Goal: Navigation & Orientation: Find specific page/section

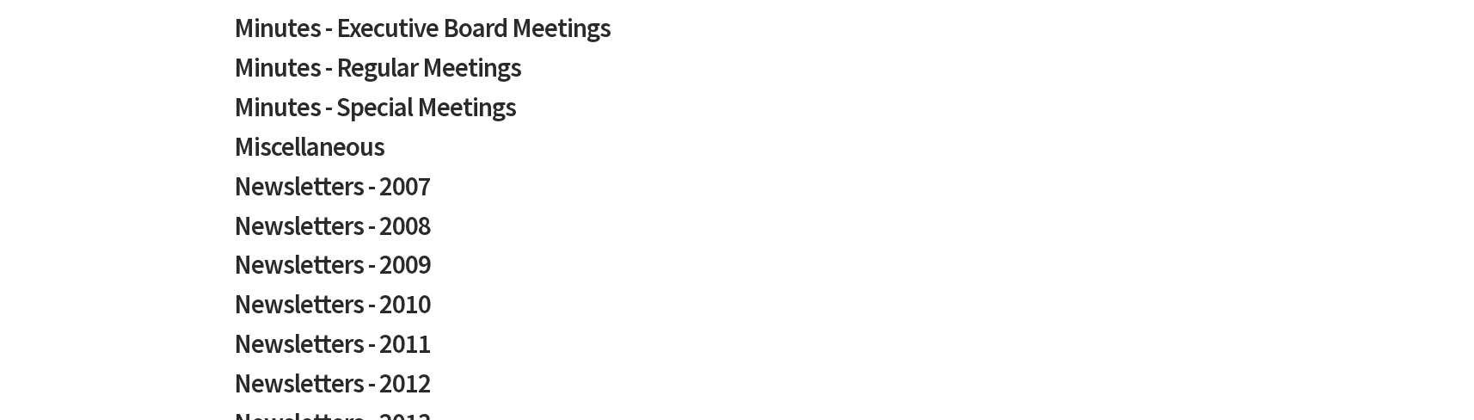
scroll to position [573, 0]
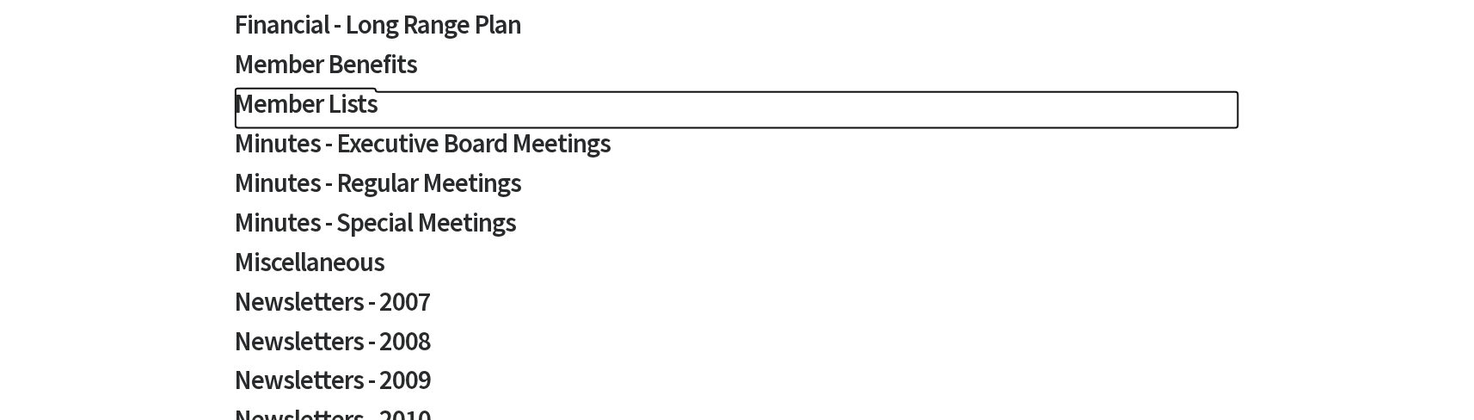
click at [334, 99] on h2 "Member Lists" at bounding box center [737, 110] width 1006 height 40
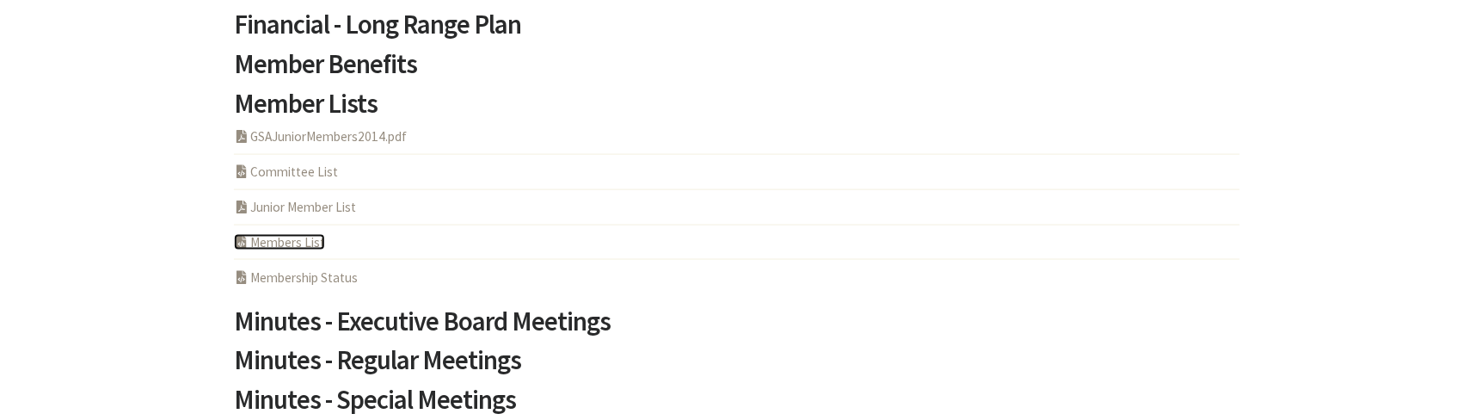
click at [310, 242] on link "PHP Program Members List" at bounding box center [279, 242] width 91 height 16
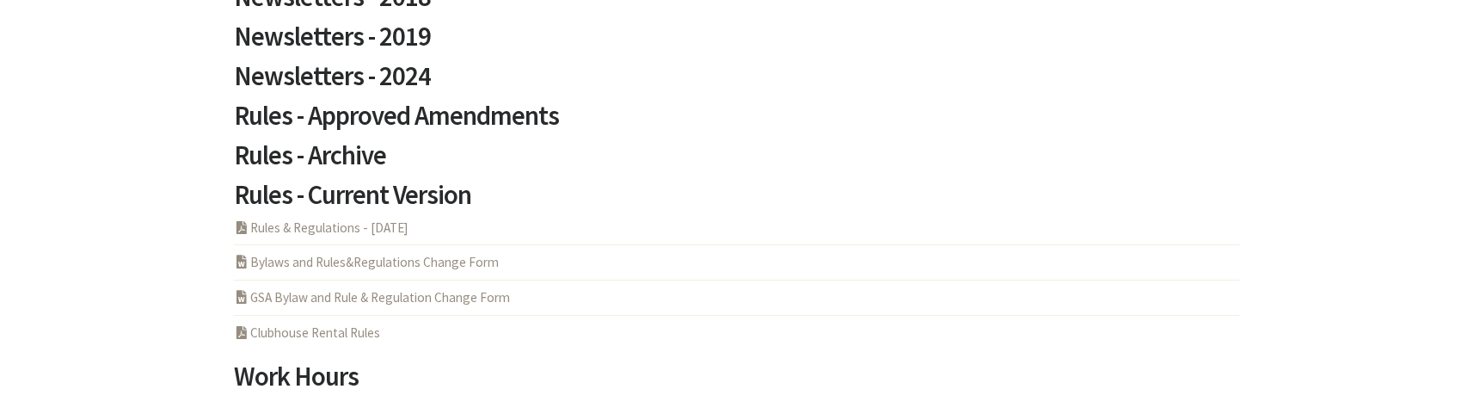
scroll to position [1604, 0]
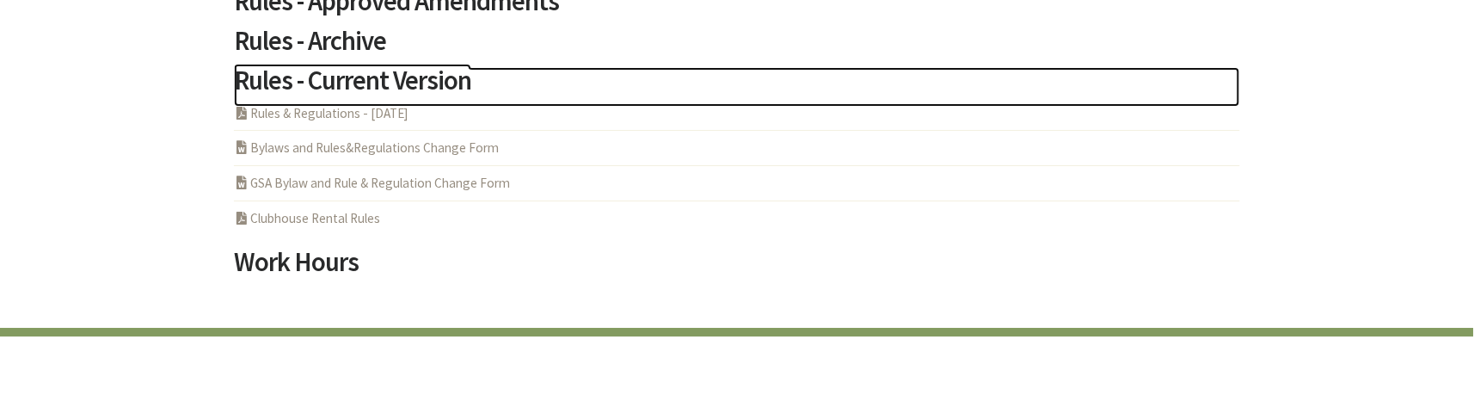
click at [452, 83] on h2 "Rules - Current Version" at bounding box center [737, 87] width 1006 height 40
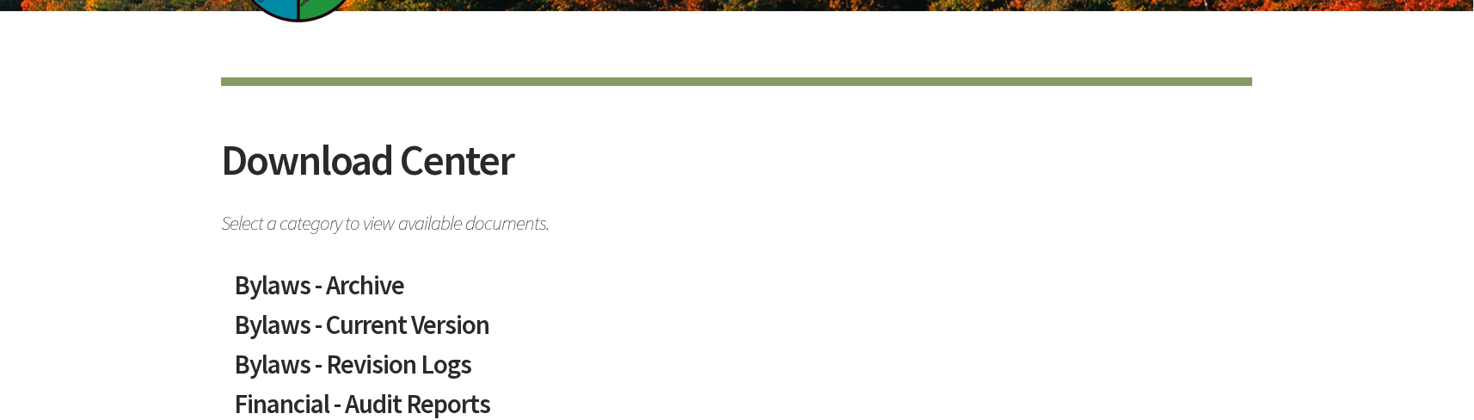
scroll to position [0, 0]
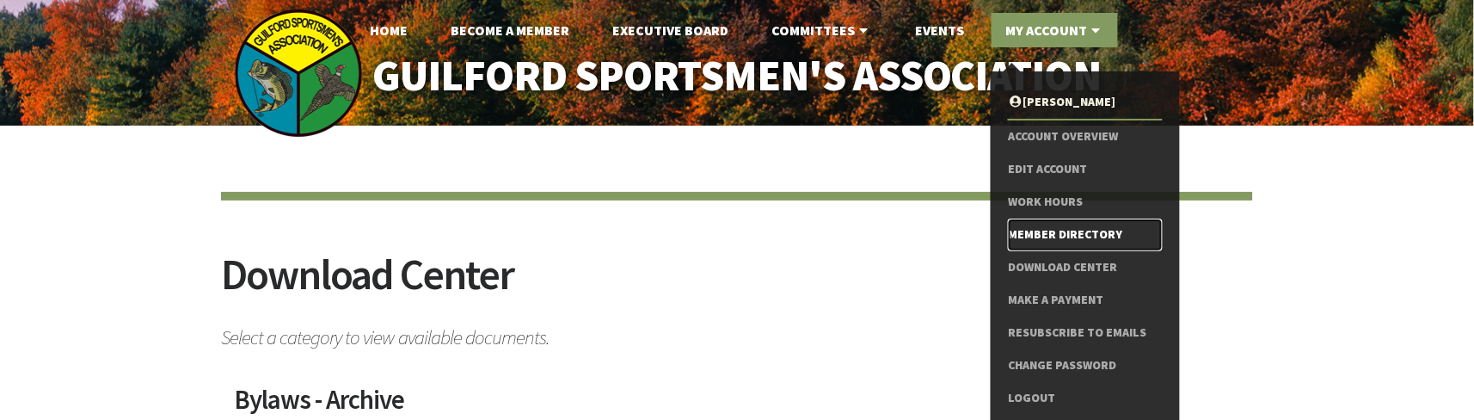
click at [1076, 236] on link "Member Directory" at bounding box center [1085, 234] width 154 height 33
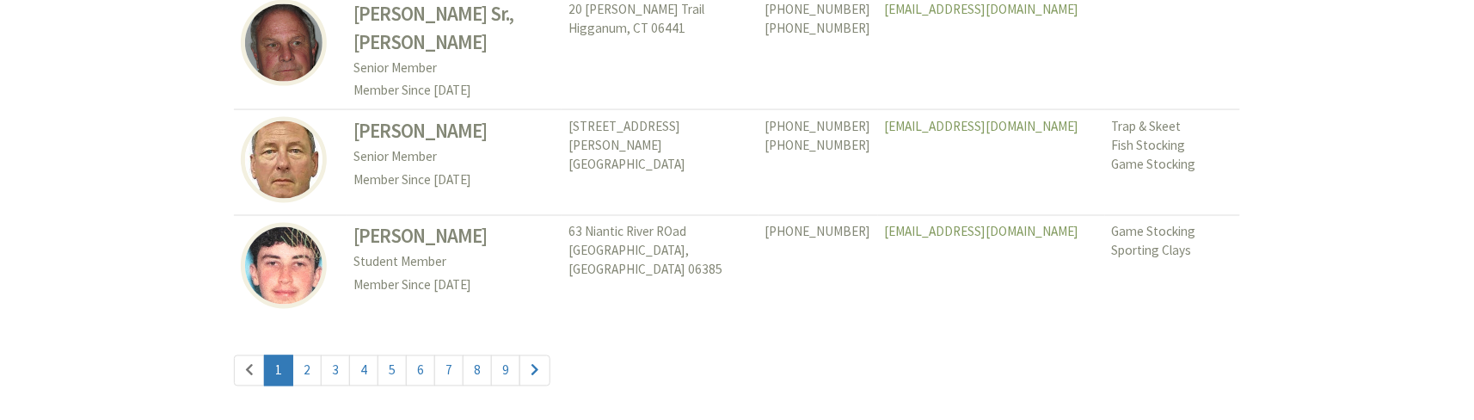
scroll to position [8232, 0]
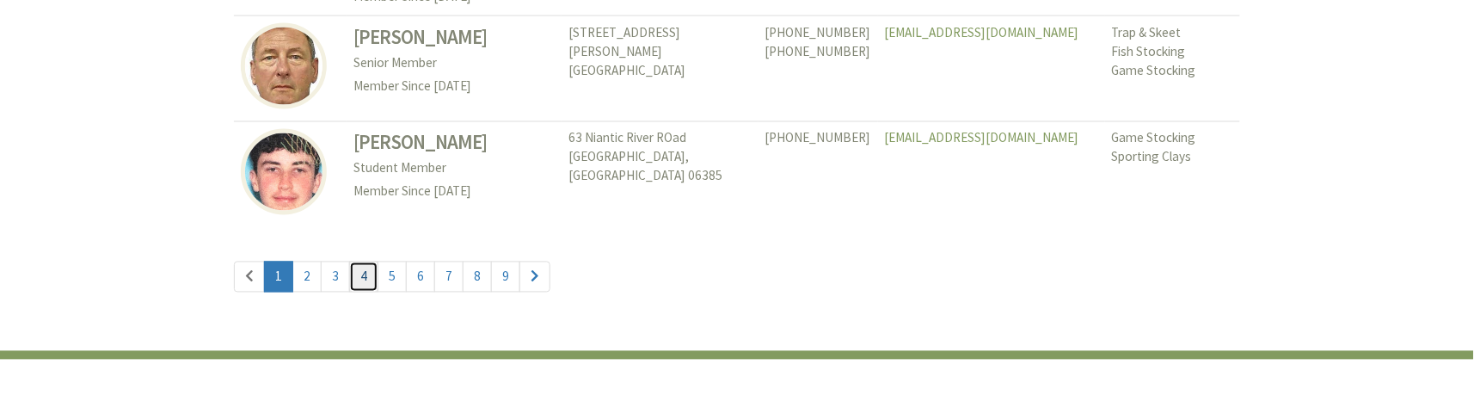
click at [358, 261] on link "4" at bounding box center [363, 276] width 29 height 31
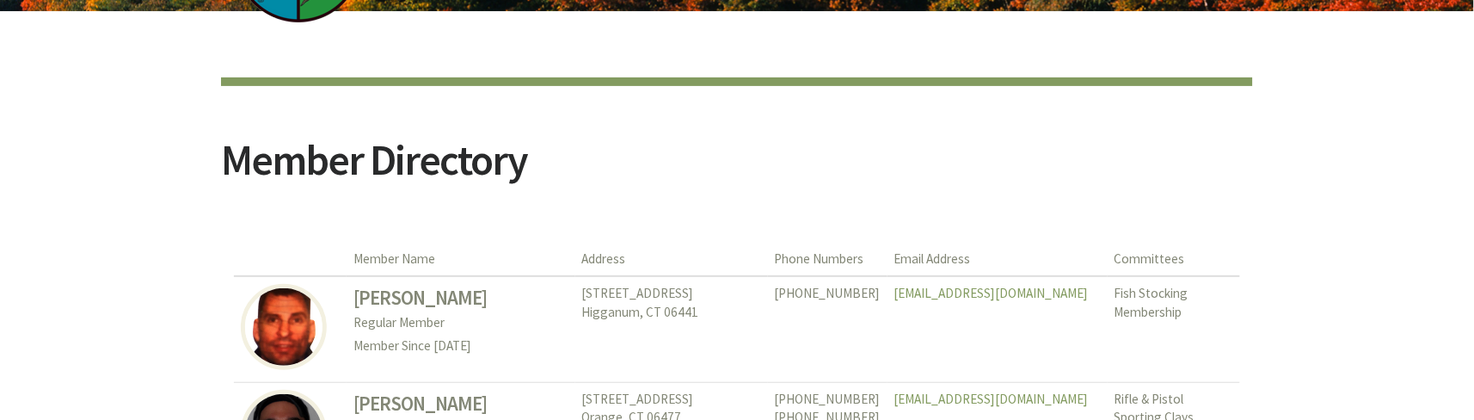
scroll to position [229, 0]
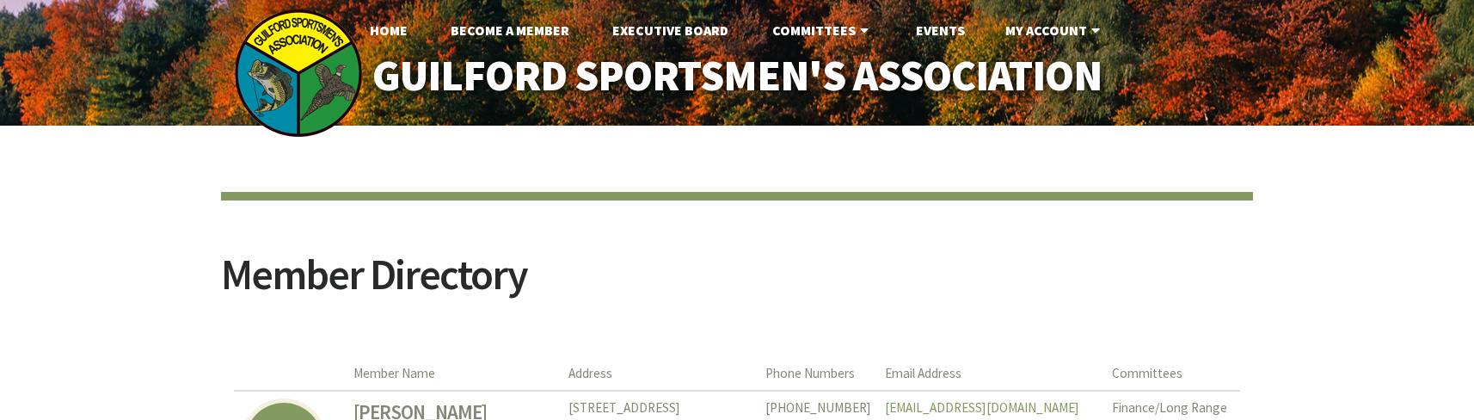
scroll to position [8232, 0]
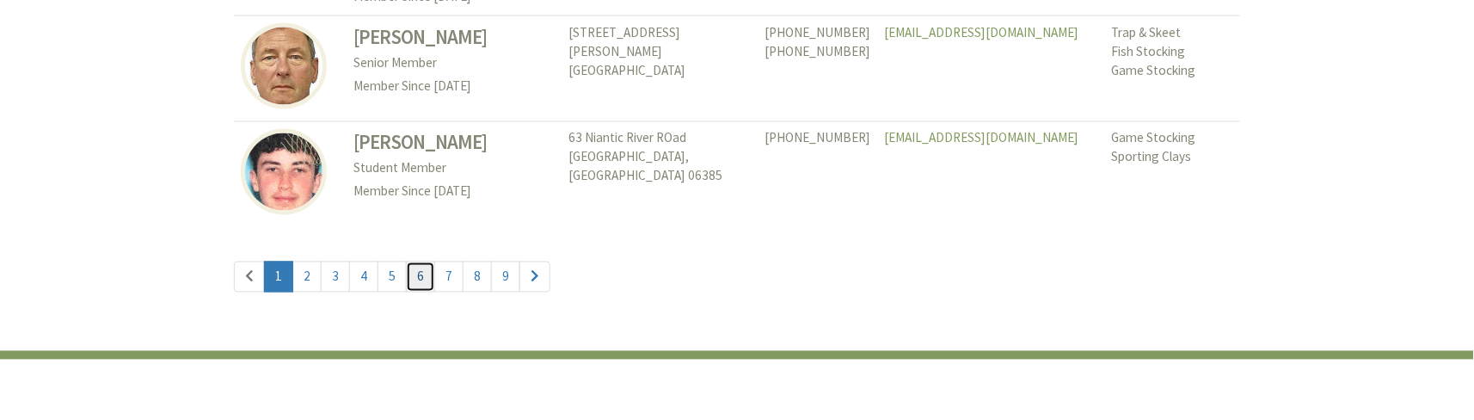
click at [410, 261] on link "6" at bounding box center [420, 276] width 29 height 31
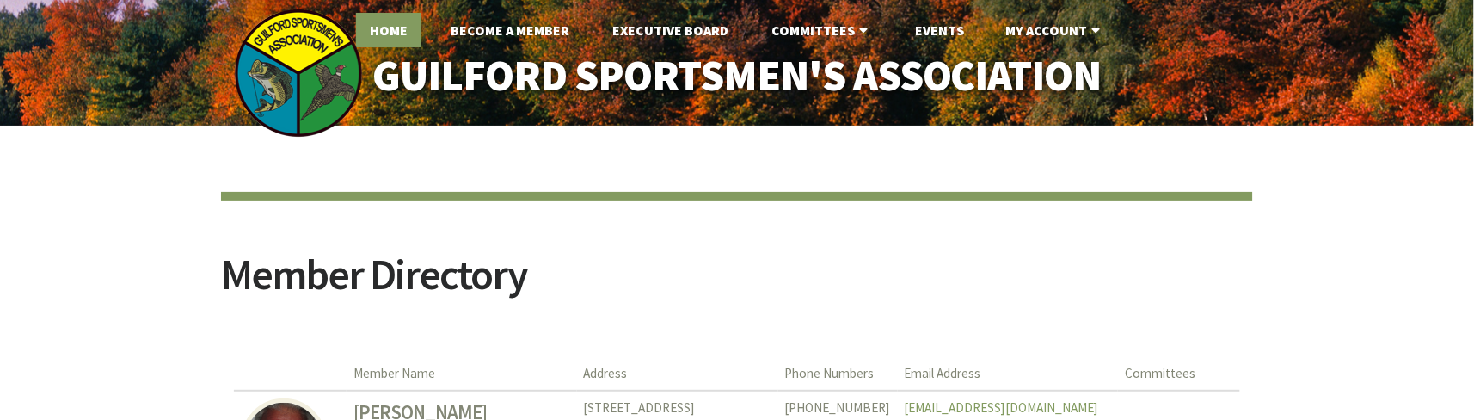
click at [403, 34] on link "Home" at bounding box center [388, 30] width 65 height 34
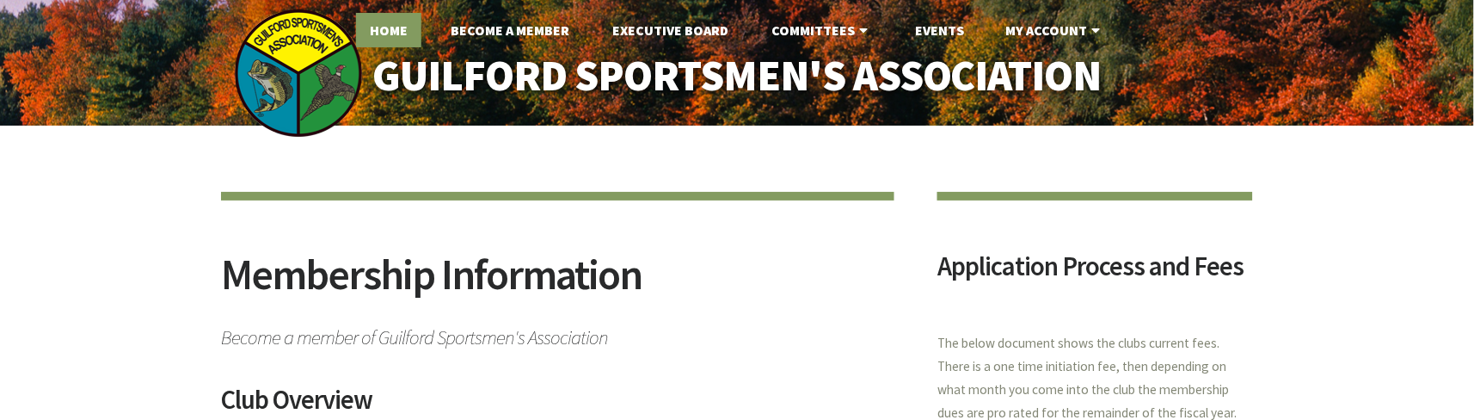
click at [389, 31] on link "Home" at bounding box center [388, 30] width 65 height 34
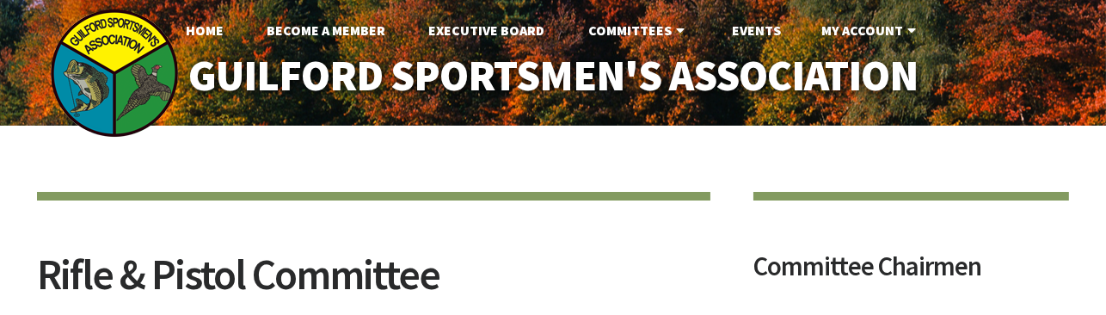
drag, startPoint x: 1296, startPoint y: 118, endPoint x: 1080, endPoint y: 212, distance: 235.6
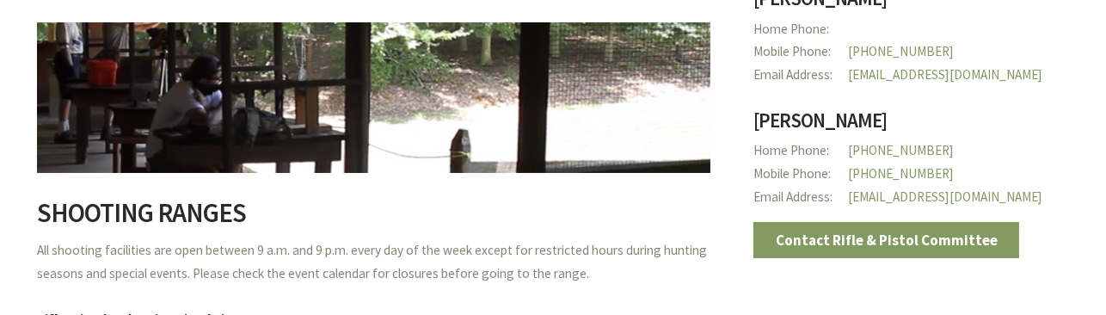
scroll to position [430, 0]
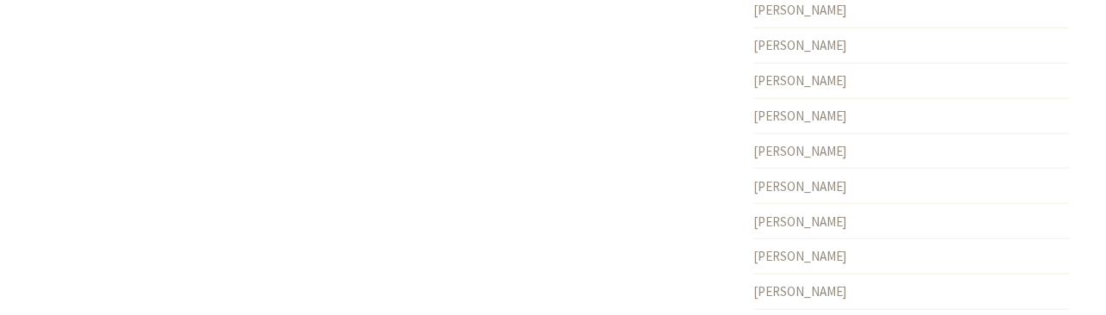
scroll to position [3439, 0]
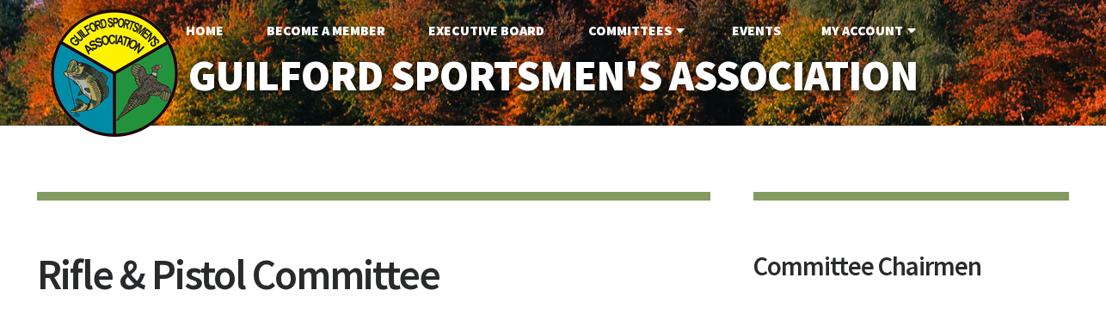
scroll to position [3439, 0]
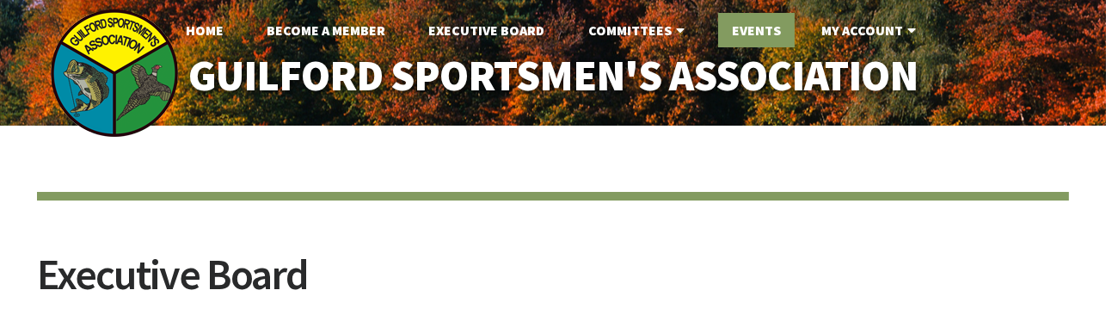
click at [753, 28] on link "Events" at bounding box center [756, 30] width 77 height 34
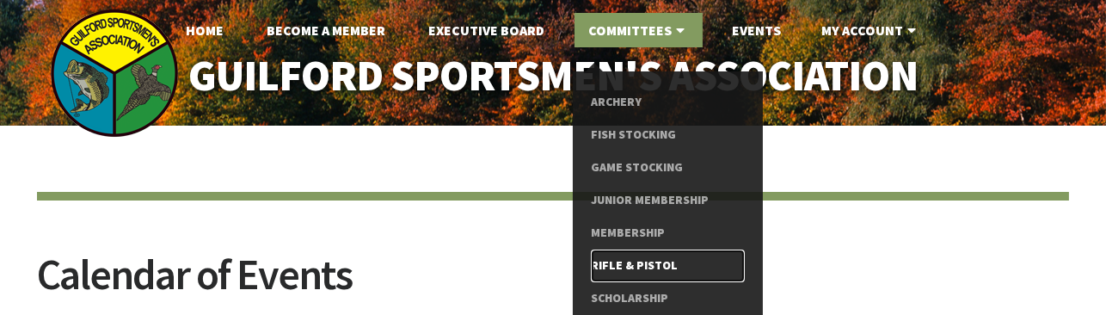
click at [651, 265] on link "Rifle & Pistol" at bounding box center [668, 265] width 154 height 33
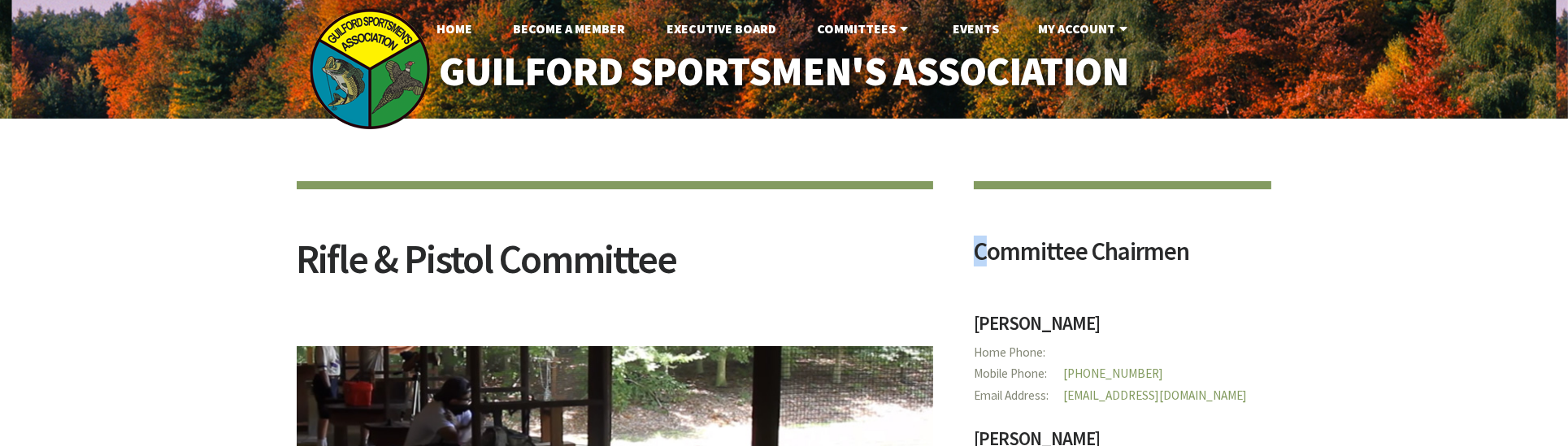
drag, startPoint x: 984, startPoint y: 0, endPoint x: 984, endPoint y: 189, distance: 189.0
click at [984, 189] on section "Committee Chairmen [PERSON_NAME] Home Phone Mobile Phone [PHONE_NUMBER] Email A…" at bounding box center [1124, 387] width 299 height 413
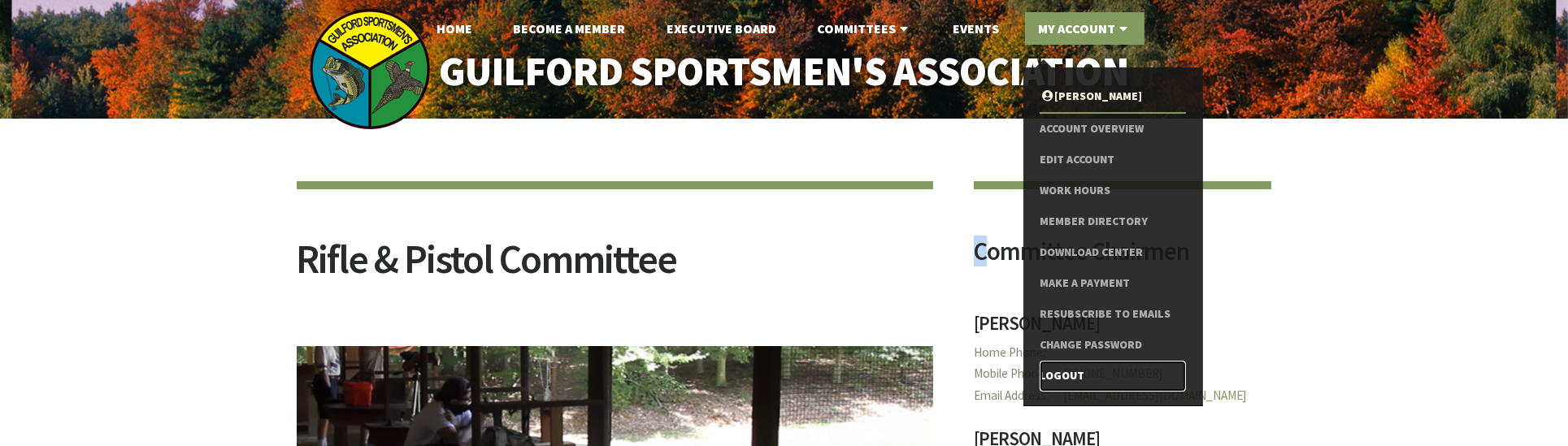
click at [1045, 297] on link "Logout" at bounding box center [1113, 376] width 146 height 31
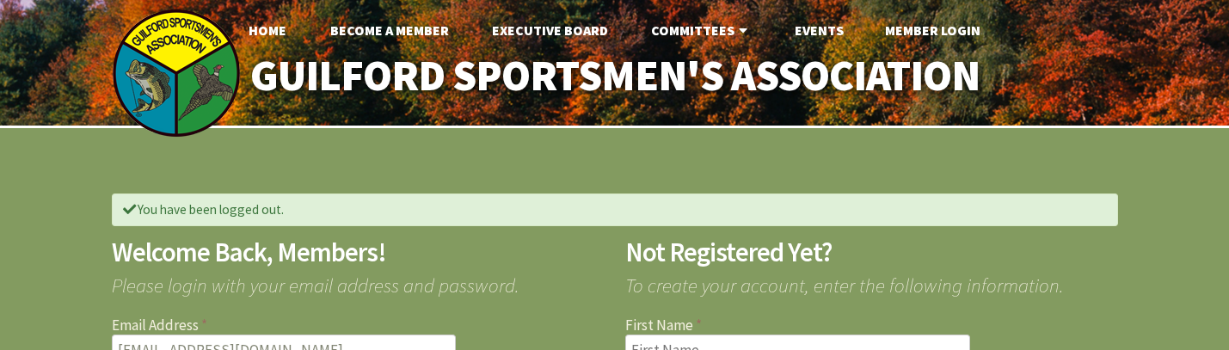
drag, startPoint x: 893, startPoint y: 1, endPoint x: 756, endPoint y: 145, distance: 199.5
